Goal: Task Accomplishment & Management: Use online tool/utility

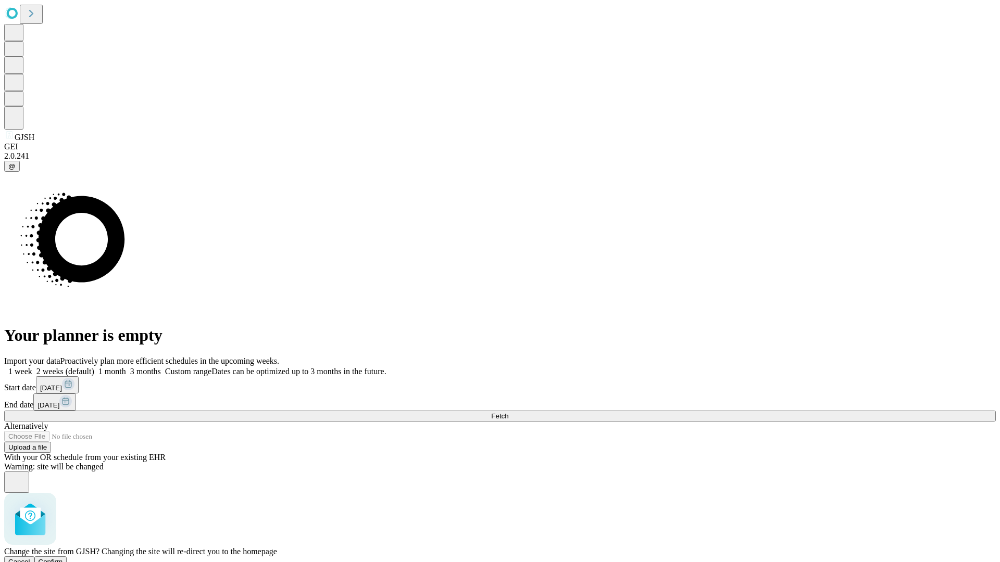
click at [63, 558] on span "Confirm" at bounding box center [51, 562] width 24 height 8
click at [126, 367] on label "1 month" at bounding box center [110, 371] width 32 height 9
click at [508, 412] on span "Fetch" at bounding box center [499, 416] width 17 height 8
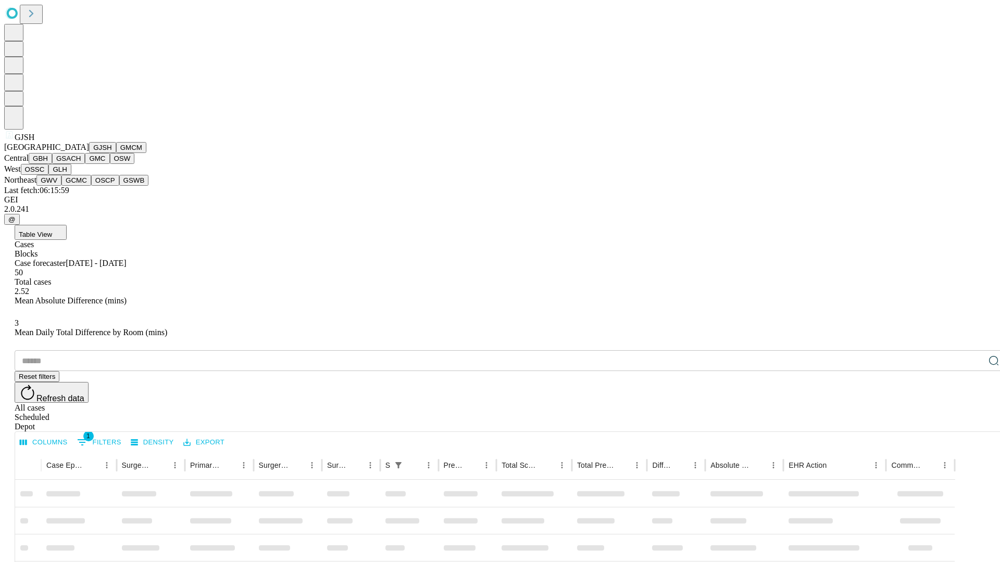
click at [116, 153] on button "GMCM" at bounding box center [131, 147] width 30 height 11
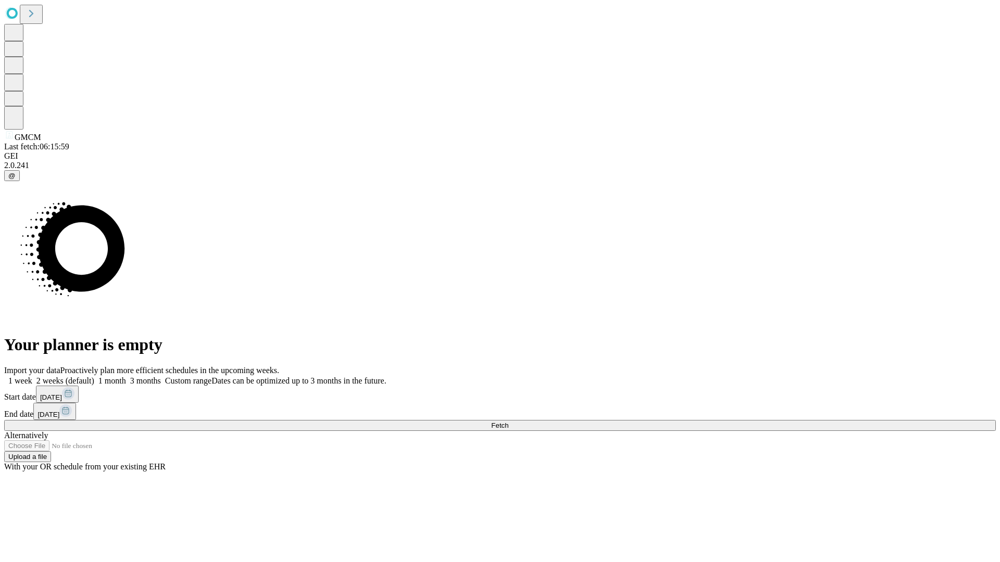
click at [126, 376] on label "1 month" at bounding box center [110, 380] width 32 height 9
click at [508, 422] on span "Fetch" at bounding box center [499, 426] width 17 height 8
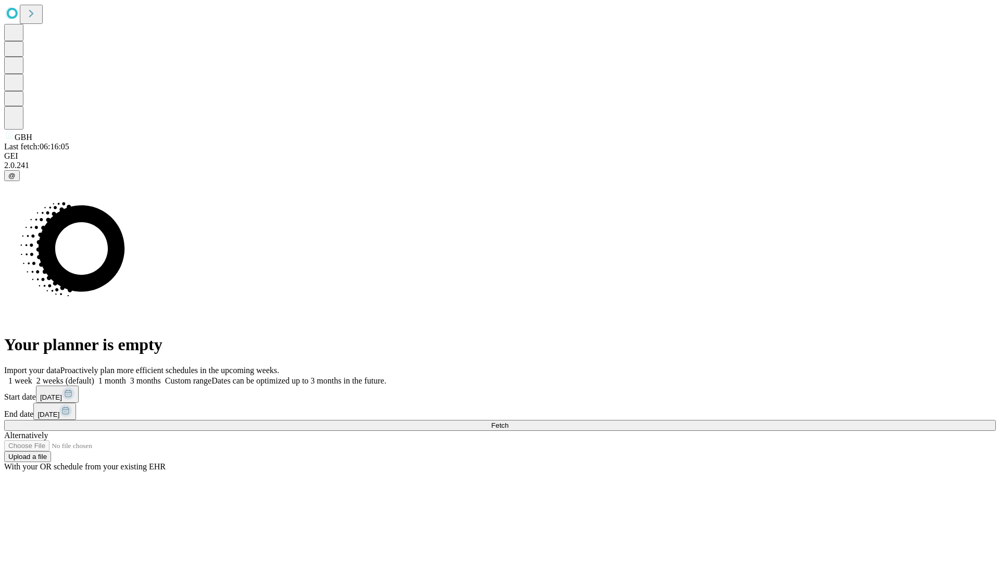
click at [126, 376] on label "1 month" at bounding box center [110, 380] width 32 height 9
click at [508, 422] on span "Fetch" at bounding box center [499, 426] width 17 height 8
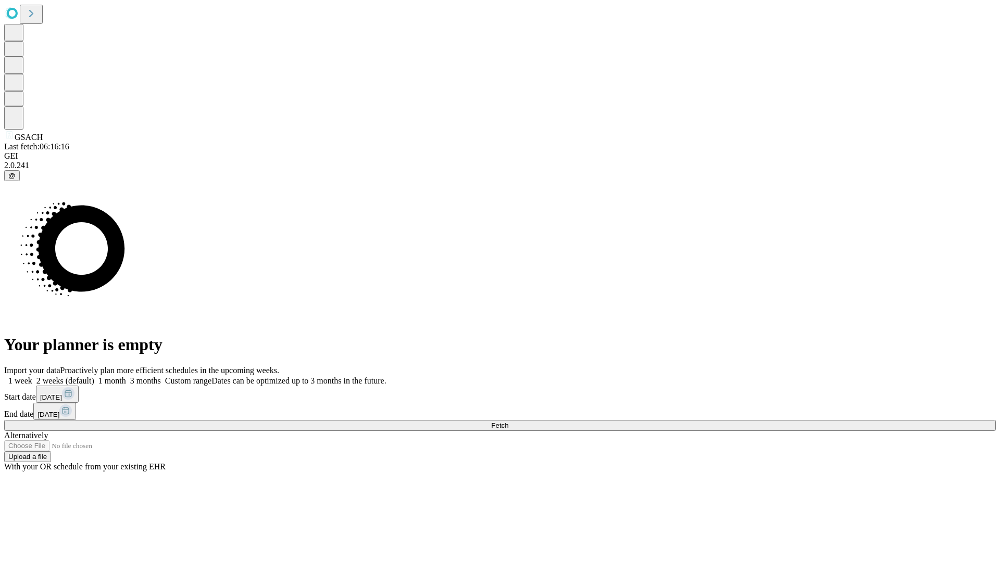
click at [126, 376] on label "1 month" at bounding box center [110, 380] width 32 height 9
click at [508, 422] on span "Fetch" at bounding box center [499, 426] width 17 height 8
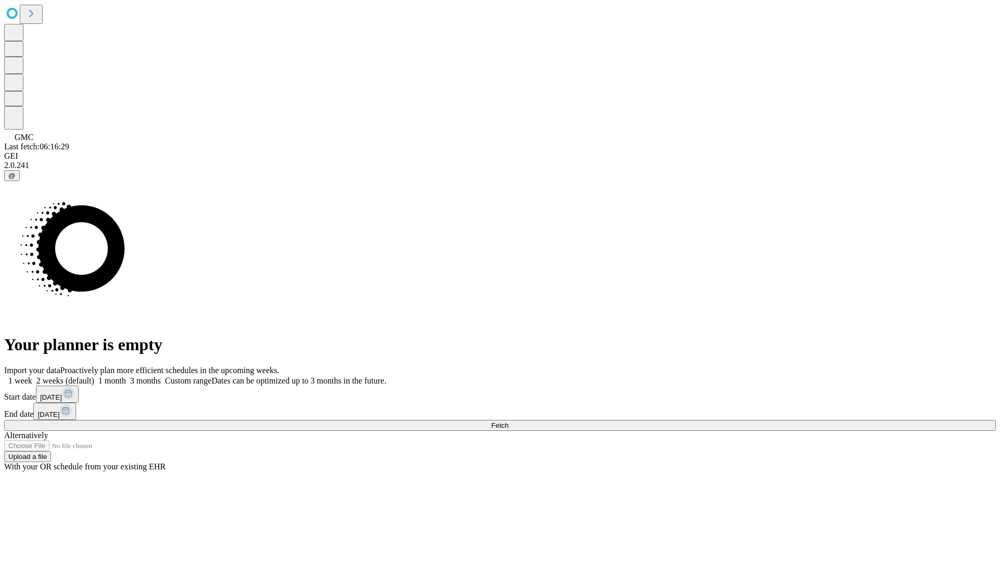
click at [126, 376] on label "1 month" at bounding box center [110, 380] width 32 height 9
click at [508, 422] on span "Fetch" at bounding box center [499, 426] width 17 height 8
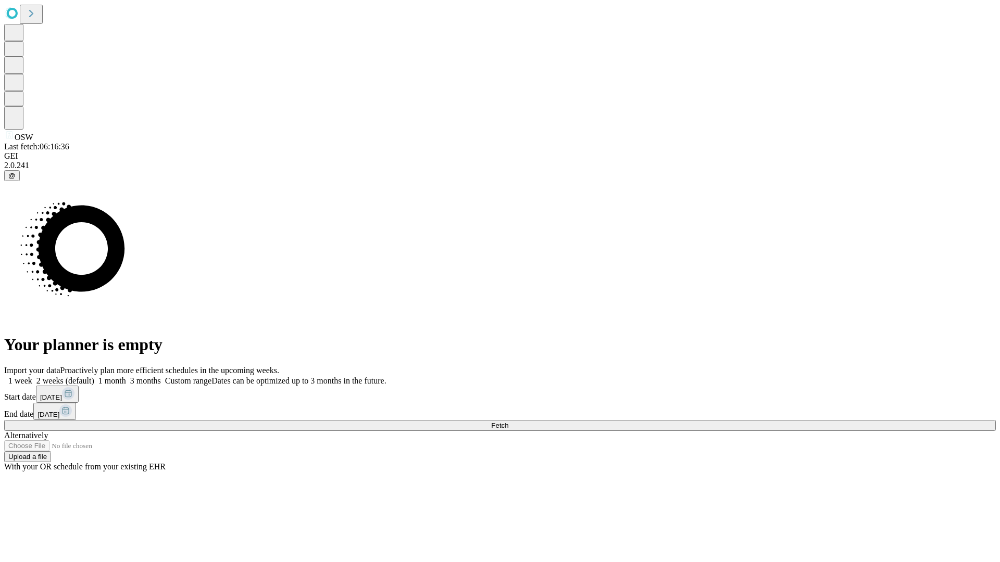
click at [126, 376] on label "1 month" at bounding box center [110, 380] width 32 height 9
click at [508, 422] on span "Fetch" at bounding box center [499, 426] width 17 height 8
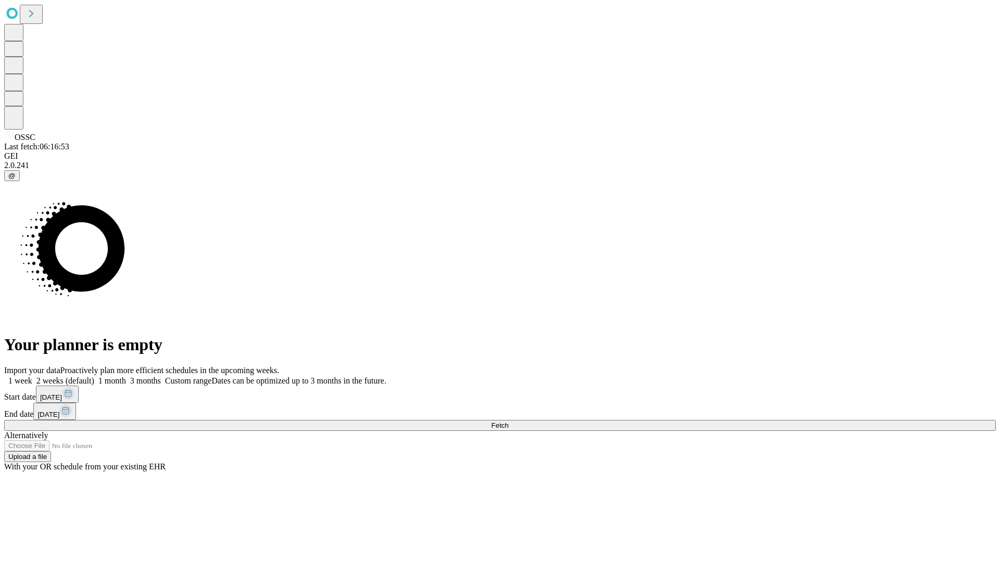
click at [126, 376] on label "1 month" at bounding box center [110, 380] width 32 height 9
click at [508, 422] on span "Fetch" at bounding box center [499, 426] width 17 height 8
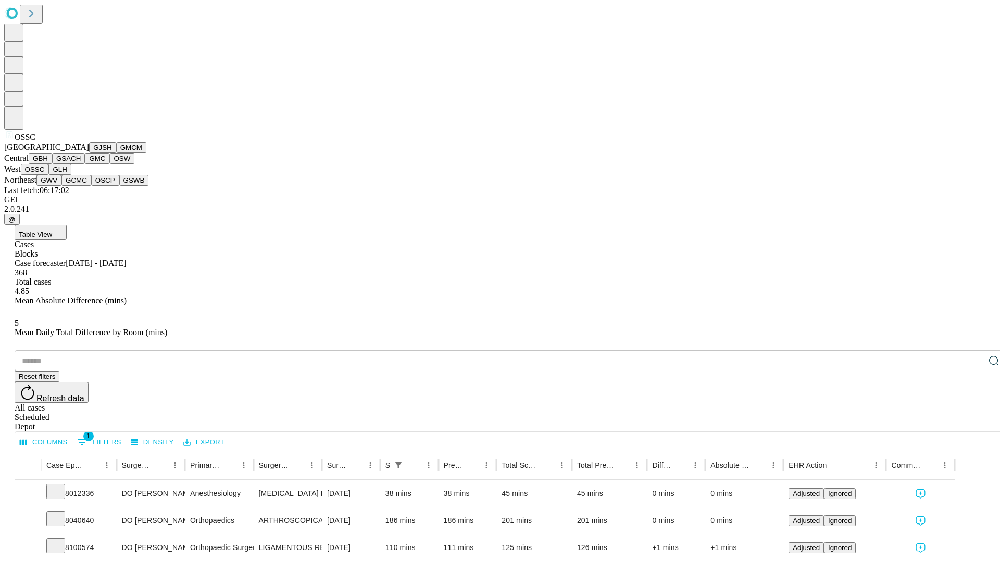
click at [71, 175] on button "GLH" at bounding box center [59, 169] width 22 height 11
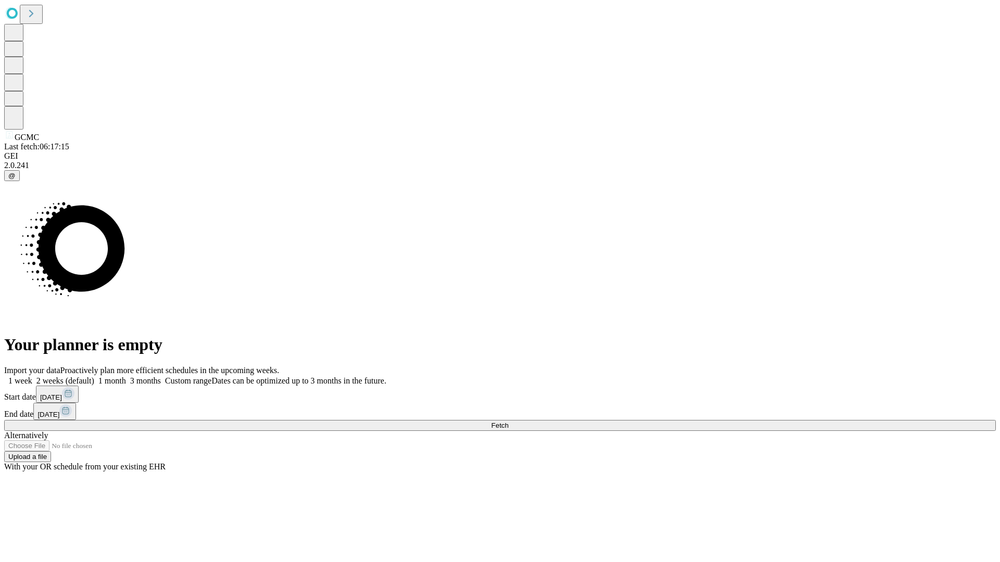
click at [126, 376] on label "1 month" at bounding box center [110, 380] width 32 height 9
click at [508, 422] on span "Fetch" at bounding box center [499, 426] width 17 height 8
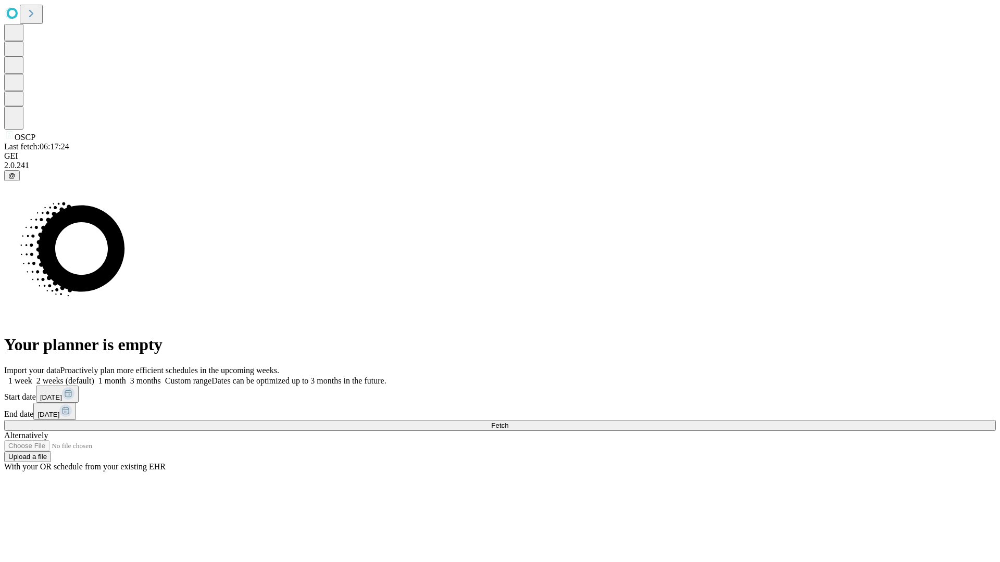
click at [126, 376] on label "1 month" at bounding box center [110, 380] width 32 height 9
click at [508, 422] on span "Fetch" at bounding box center [499, 426] width 17 height 8
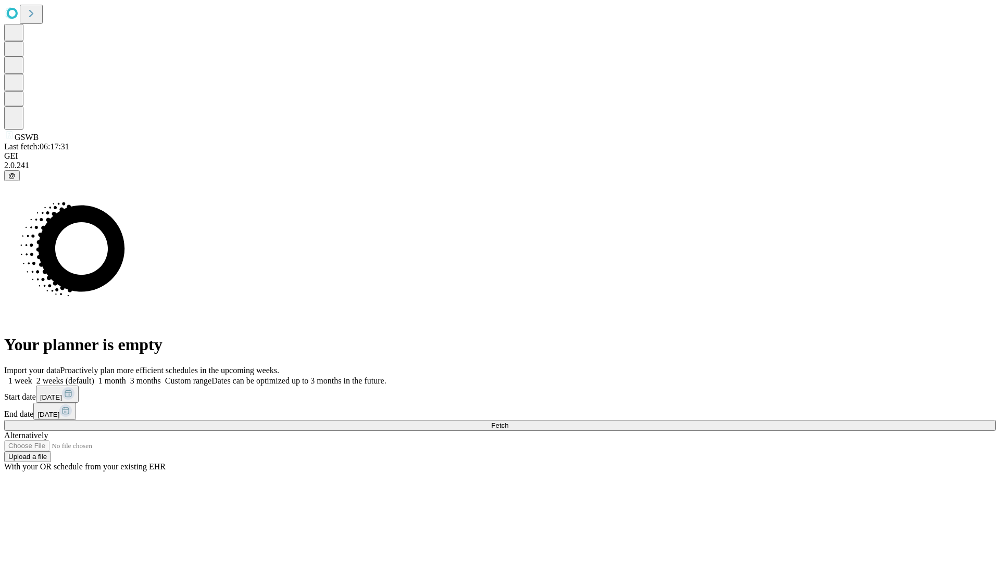
click at [126, 376] on label "1 month" at bounding box center [110, 380] width 32 height 9
click at [508, 422] on span "Fetch" at bounding box center [499, 426] width 17 height 8
